Goal: Transaction & Acquisition: Book appointment/travel/reservation

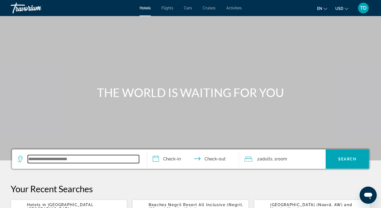
click at [101, 161] on input "Search widget" at bounding box center [83, 159] width 111 height 8
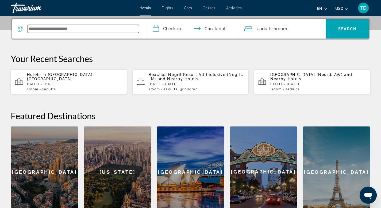
scroll to position [131, 0]
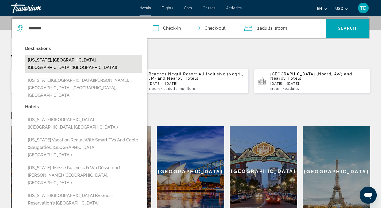
click at [84, 64] on button "[US_STATE], [GEOGRAPHIC_DATA], [GEOGRAPHIC_DATA] ([GEOGRAPHIC_DATA])" at bounding box center [83, 64] width 117 height 18
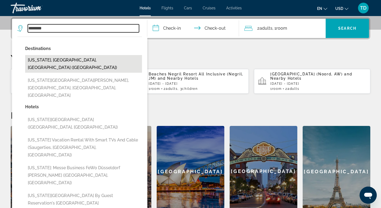
type input "**********"
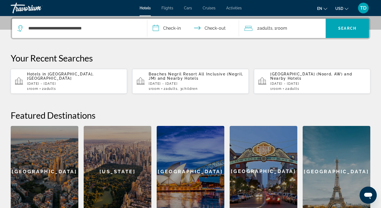
click at [169, 26] on input "**********" at bounding box center [194, 29] width 94 height 21
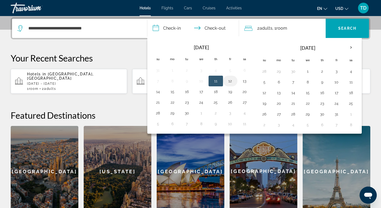
click at [232, 80] on button "12" at bounding box center [230, 80] width 9 height 7
click at [158, 93] on button "14" at bounding box center [158, 91] width 9 height 7
type input "**********"
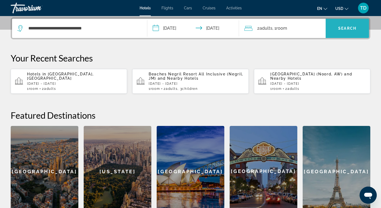
click at [350, 30] on span "Search" at bounding box center [347, 28] width 18 height 4
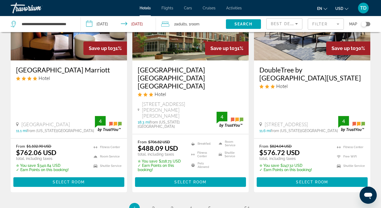
scroll to position [716, 0]
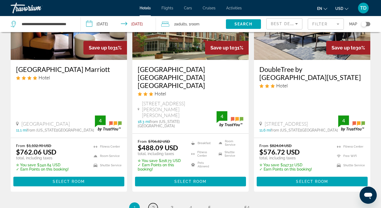
click at [152, 205] on span "2" at bounding box center [153, 208] width 3 height 6
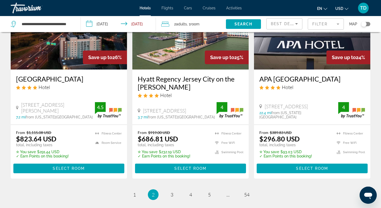
scroll to position [705, 0]
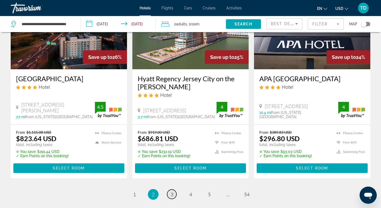
click at [173, 191] on span "3" at bounding box center [171, 194] width 3 height 6
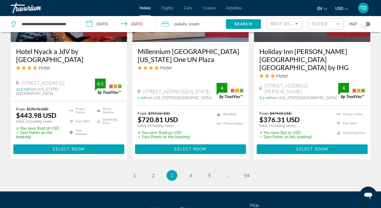
scroll to position [726, 0]
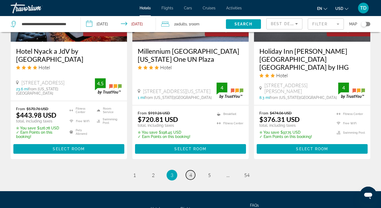
click at [193, 170] on link "page 4" at bounding box center [190, 174] width 9 height 9
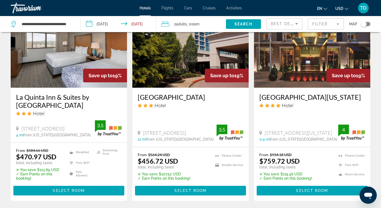
scroll to position [694, 0]
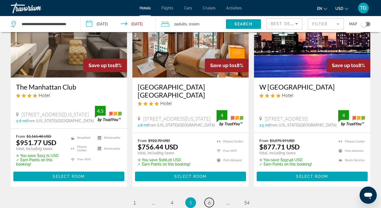
scroll to position [705, 0]
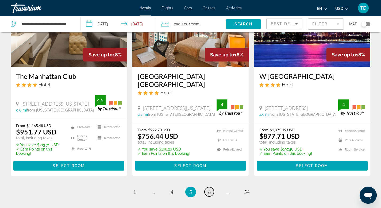
click at [210, 187] on link "page 6" at bounding box center [208, 191] width 9 height 9
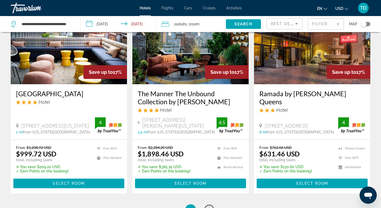
scroll to position [705, 0]
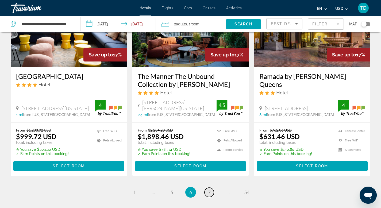
click at [210, 187] on link "page 7" at bounding box center [208, 191] width 9 height 9
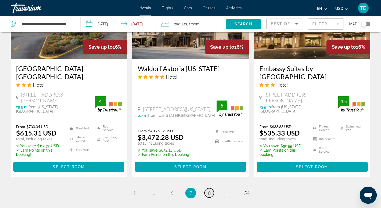
scroll to position [716, 0]
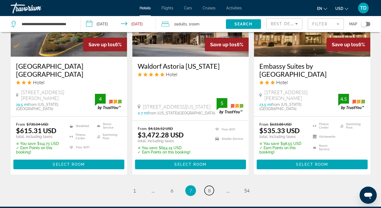
drag, startPoint x: 210, startPoint y: 175, endPoint x: 209, endPoint y: 170, distance: 4.8
click at [210, 186] on link "page 8" at bounding box center [208, 190] width 9 height 9
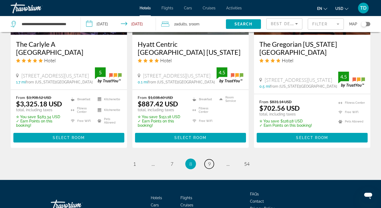
scroll to position [737, 0]
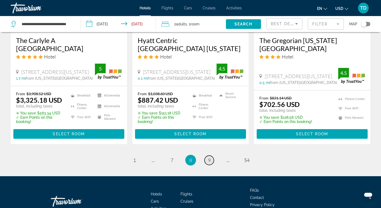
click at [211, 156] on link "page 9" at bounding box center [208, 159] width 9 height 9
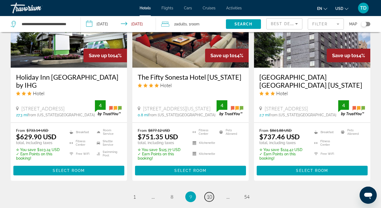
scroll to position [716, 0]
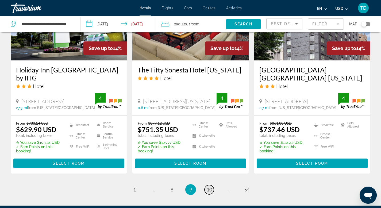
click at [211, 186] on span "10" at bounding box center [208, 189] width 5 height 6
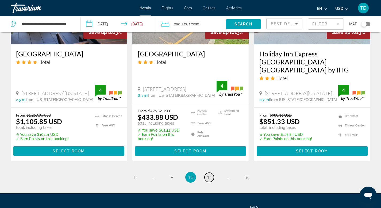
scroll to position [726, 0]
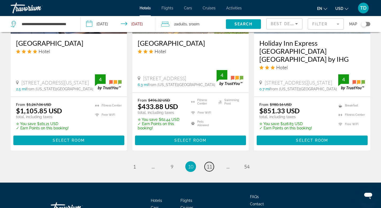
click at [209, 163] on span "11" at bounding box center [208, 166] width 5 height 6
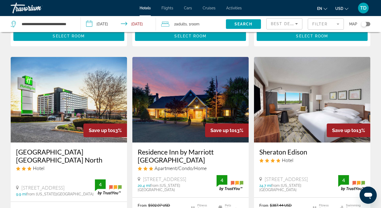
scroll to position [214, 0]
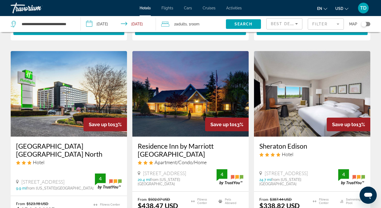
click at [335, 24] on mat-form-field "Filter" at bounding box center [325, 23] width 36 height 11
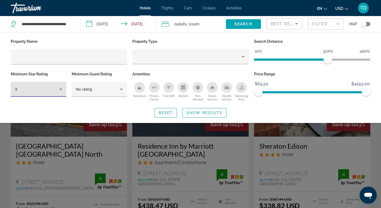
click at [60, 88] on icon "Hotel Filters" at bounding box center [60, 89] width 6 height 6
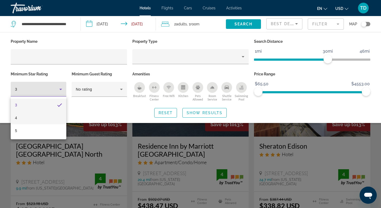
click at [53, 113] on mat-option "4" at bounding box center [39, 117] width 56 height 13
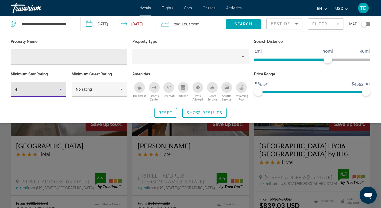
click at [72, 60] on input "Hotel Filters" at bounding box center [69, 57] width 108 height 6
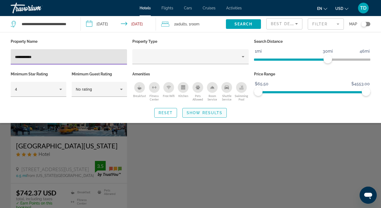
type input "**********"
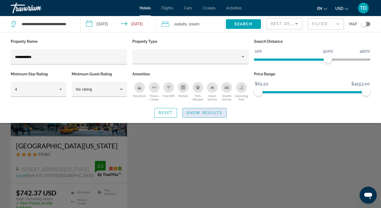
click at [193, 110] on span "Search widget" at bounding box center [204, 112] width 44 height 13
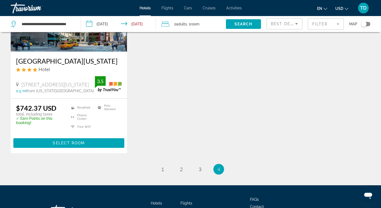
scroll to position [85, 0]
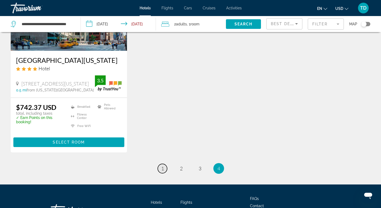
click at [162, 171] on span "1" at bounding box center [162, 168] width 3 height 6
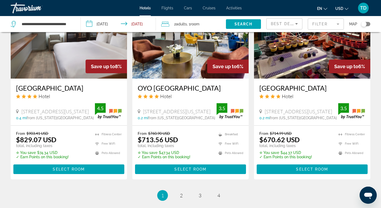
scroll to position [705, 0]
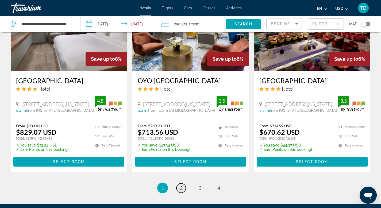
click at [183, 183] on link "page 2" at bounding box center [180, 187] width 9 height 9
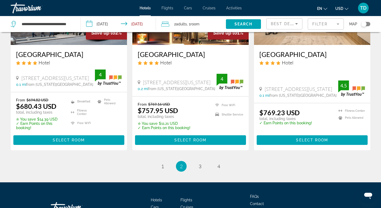
scroll to position [737, 0]
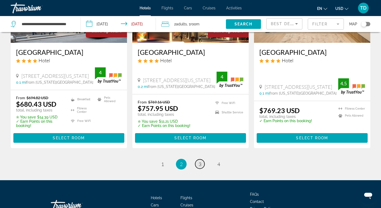
click at [201, 161] on span "3" at bounding box center [199, 164] width 3 height 6
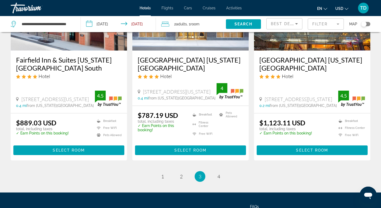
scroll to position [716, 0]
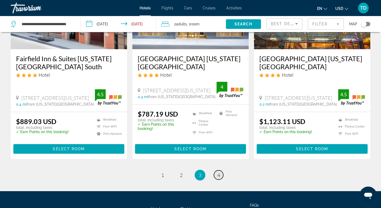
click at [217, 176] on link "page 4" at bounding box center [218, 174] width 9 height 9
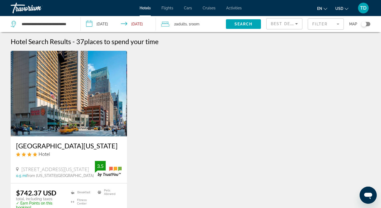
click at [236, 9] on span "Activities" at bounding box center [233, 8] width 15 height 4
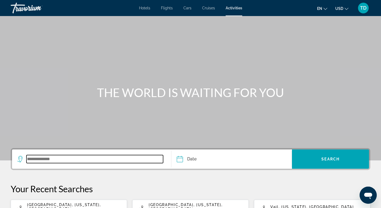
click at [89, 160] on input "Search widget" at bounding box center [94, 159] width 136 height 8
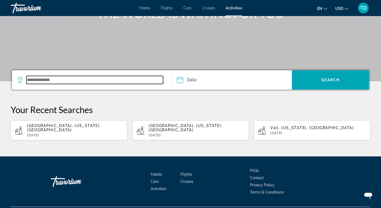
scroll to position [89, 0]
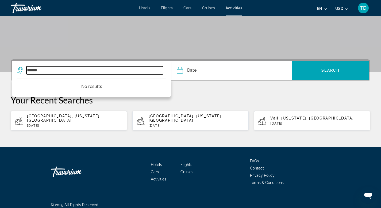
type input "******"
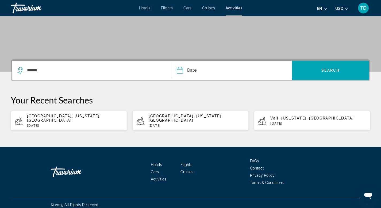
click at [363, 7] on span "TD" at bounding box center [363, 7] width 6 height 5
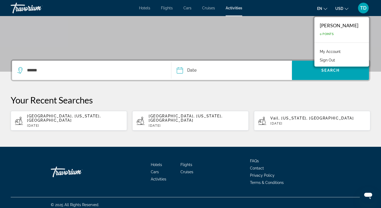
click at [348, 26] on div "[PERSON_NAME]" at bounding box center [338, 25] width 38 height 6
click at [334, 49] on link "My Account" at bounding box center [330, 51] width 26 height 7
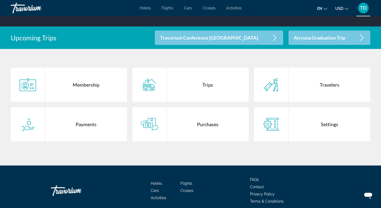
scroll to position [91, 0]
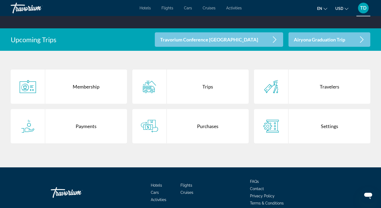
click at [210, 89] on div "Trips" at bounding box center [208, 86] width 82 height 34
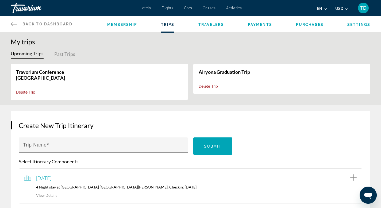
click at [212, 73] on link "Airyona Graduation Trip" at bounding box center [223, 72] width 51 height 6
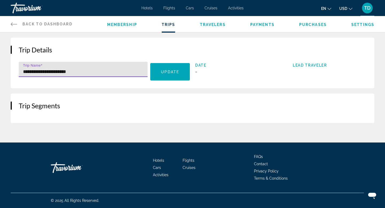
click at [131, 70] on input "**********" at bounding box center [84, 71] width 123 height 6
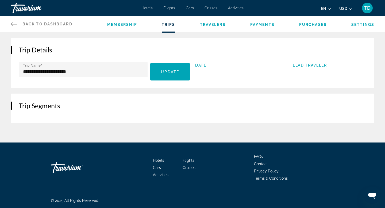
click at [61, 22] on span "Back to Dashboard" at bounding box center [47, 24] width 50 height 4
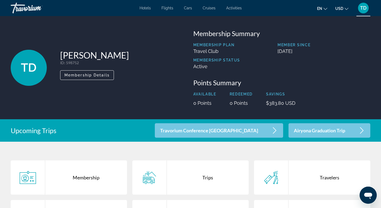
click at [338, 132] on p "Airyona Graduation Trip" at bounding box center [319, 130] width 51 height 5
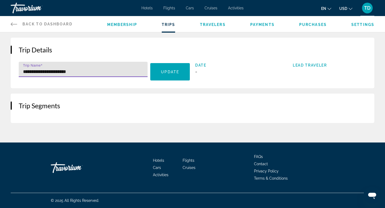
click at [116, 69] on input "**********" at bounding box center [84, 71] width 123 height 6
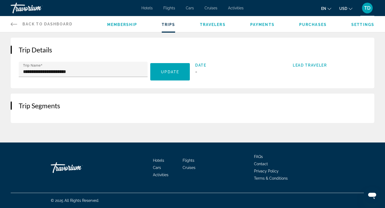
click at [128, 26] on span "Membership" at bounding box center [122, 24] width 30 height 4
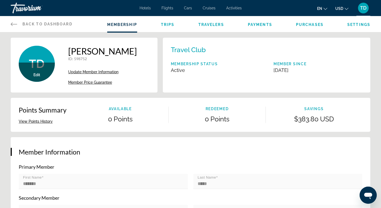
click at [38, 123] on button "View Points History" at bounding box center [36, 121] width 34 height 5
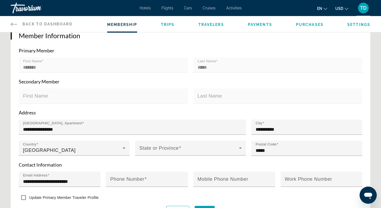
scroll to position [11, 0]
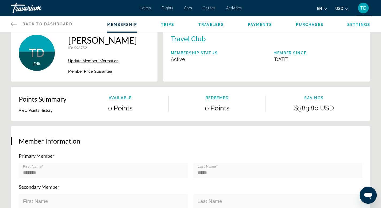
click at [45, 111] on button "View Points History" at bounding box center [36, 110] width 34 height 5
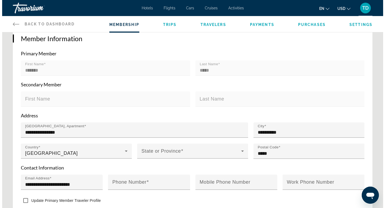
scroll to position [0, 0]
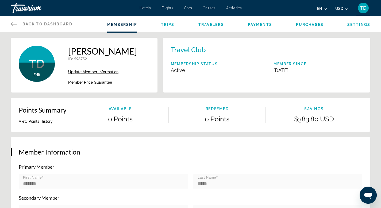
click at [207, 25] on span "Travelers" at bounding box center [211, 24] width 26 height 4
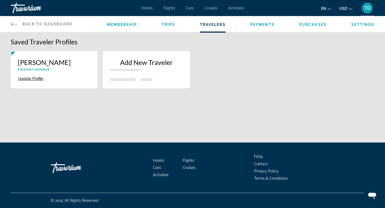
click at [261, 24] on span "Payments" at bounding box center [262, 24] width 24 height 4
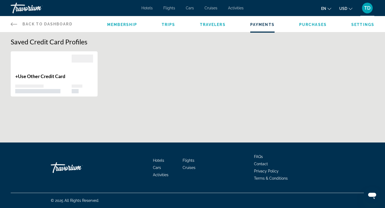
click at [93, 69] on div "Main content" at bounding box center [82, 63] width 21 height 19
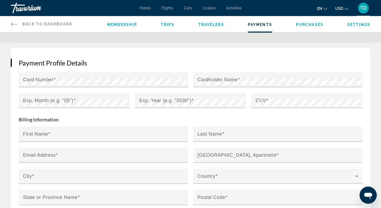
scroll to position [81, 0]
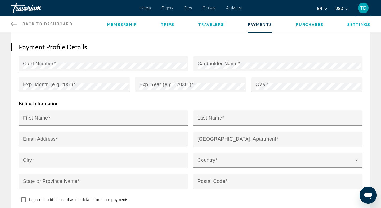
click at [302, 28] on div "Membership Trips Travelers Payments Purchases Settings" at bounding box center [238, 24] width 263 height 16
click at [302, 24] on span "Purchases" at bounding box center [310, 24] width 28 height 4
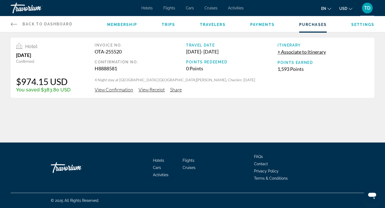
click at [267, 24] on span "Payments" at bounding box center [262, 24] width 24 height 4
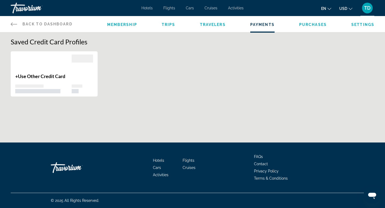
click at [218, 25] on span "Travelers" at bounding box center [213, 24] width 26 height 4
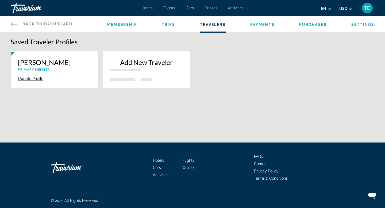
click at [169, 25] on span "Trips" at bounding box center [169, 24] width 14 height 4
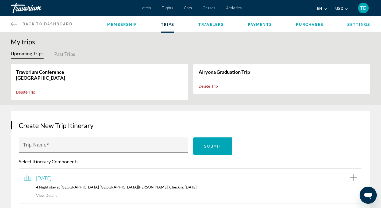
click at [129, 24] on span "Membership" at bounding box center [122, 24] width 30 height 4
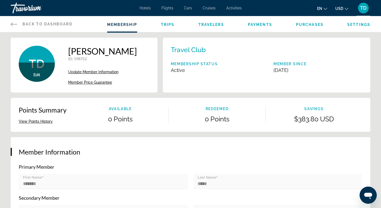
click at [69, 23] on span "Back to Dashboard" at bounding box center [47, 24] width 50 height 4
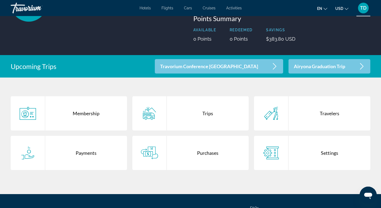
scroll to position [75, 0]
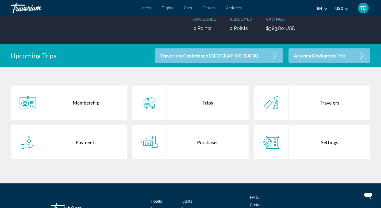
click at [80, 104] on div "Membership" at bounding box center [86, 102] width 82 height 34
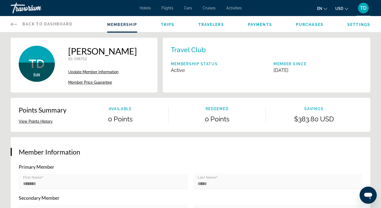
click at [60, 25] on span "Back to Dashboard" at bounding box center [47, 24] width 50 height 4
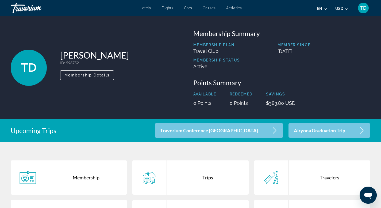
click at [364, 10] on span "TD" at bounding box center [363, 7] width 6 height 5
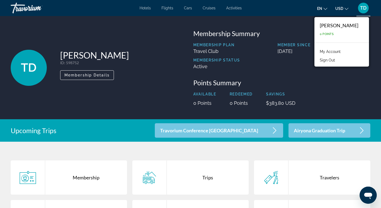
click at [342, 52] on link "My Account" at bounding box center [330, 51] width 26 height 7
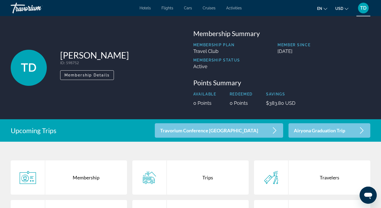
click at [364, 9] on span "TD" at bounding box center [363, 7] width 6 height 5
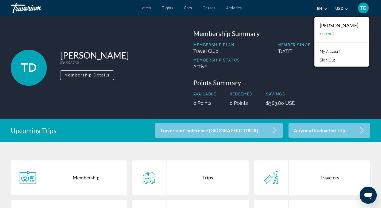
click at [339, 73] on div "Membership Plan Travel Club Member Since [DATE] Membership Status Active" at bounding box center [281, 58] width 177 height 30
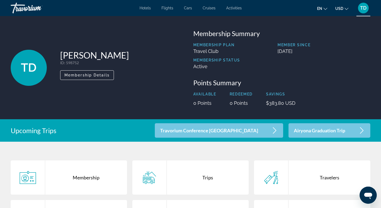
click at [32, 182] on icon "Main content" at bounding box center [27, 177] width 17 height 13
